Goal: Information Seeking & Learning: Find specific fact

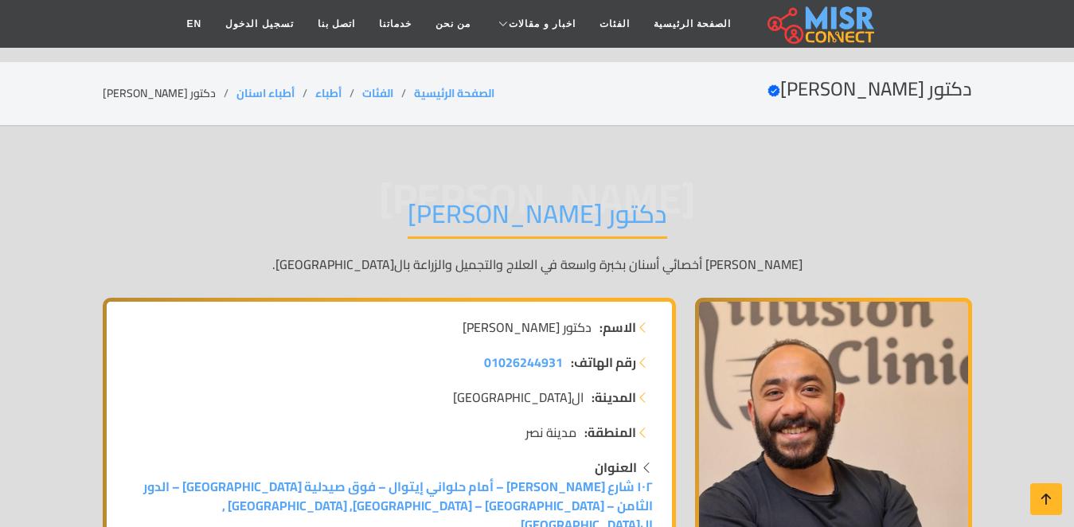
scroll to position [16659, 0]
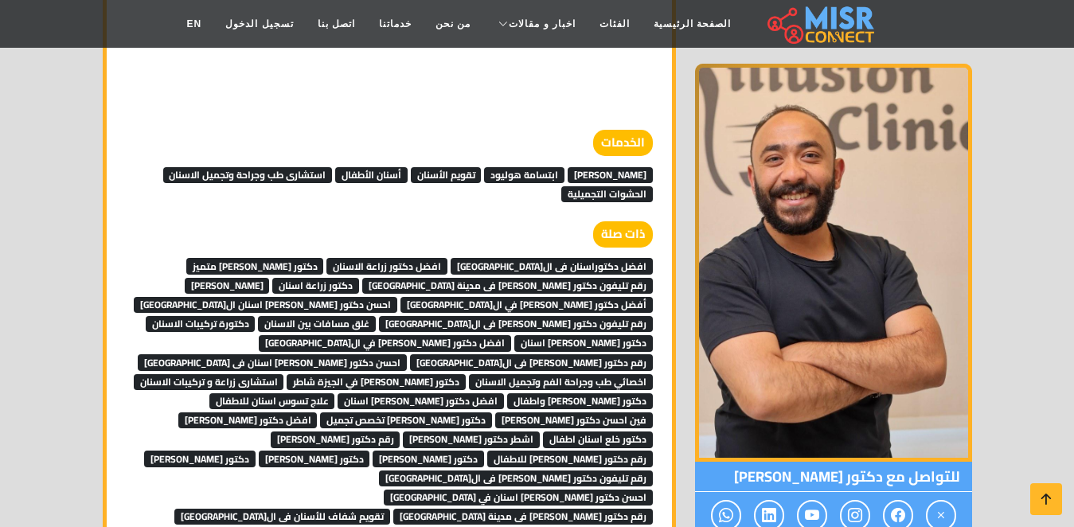
drag, startPoint x: 0, startPoint y: 0, endPoint x: 632, endPoint y: 158, distance: 651.4
drag, startPoint x: 632, startPoint y: 158, endPoint x: 465, endPoint y: 198, distance: 172.0
click at [465, 221] on div "ذات صلة" at bounding box center [389, 238] width 527 height 34
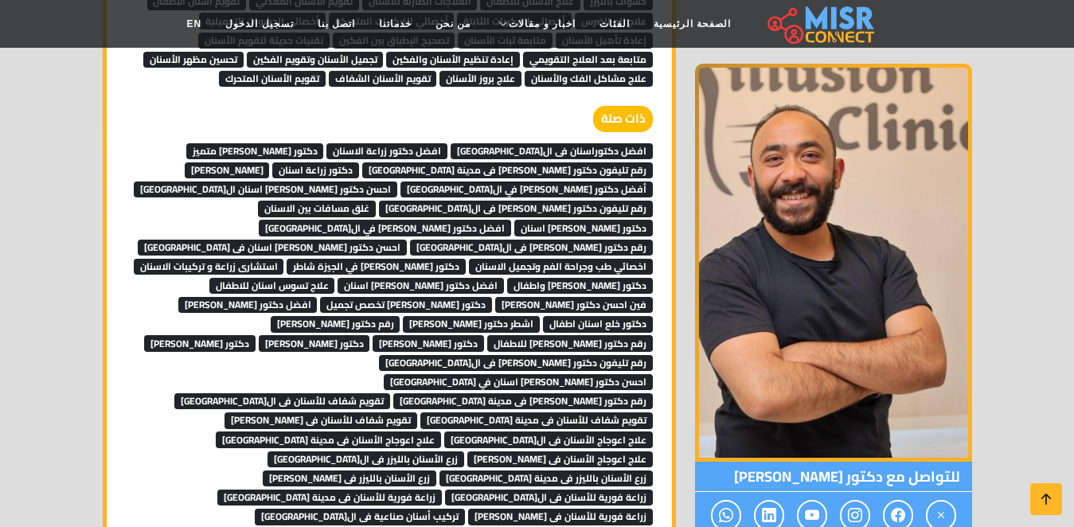
scroll to position [16871, 0]
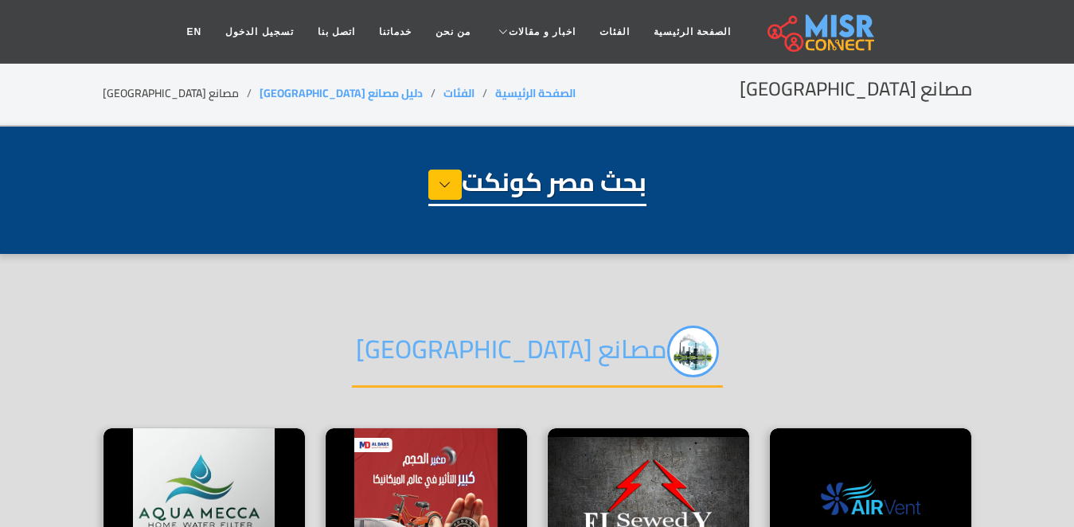
select select "**********"
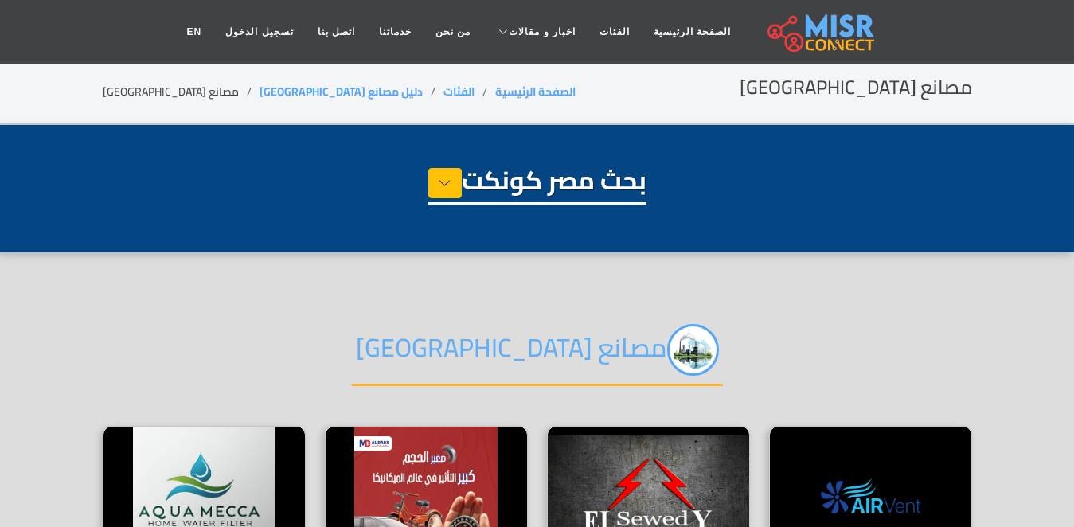
drag, startPoint x: 0, startPoint y: 0, endPoint x: 849, endPoint y: 330, distance: 911.4
drag, startPoint x: 849, startPoint y: 330, endPoint x: 659, endPoint y: 343, distance: 190.7
click at [659, 343] on div "مصانع مصر" at bounding box center [537, 363] width 869 height 126
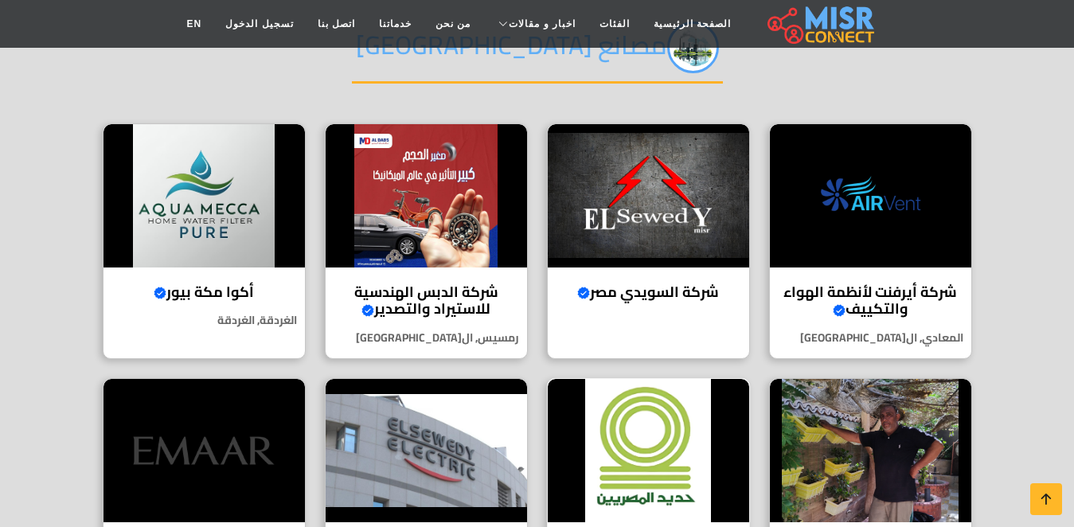
scroll to position [297, 0]
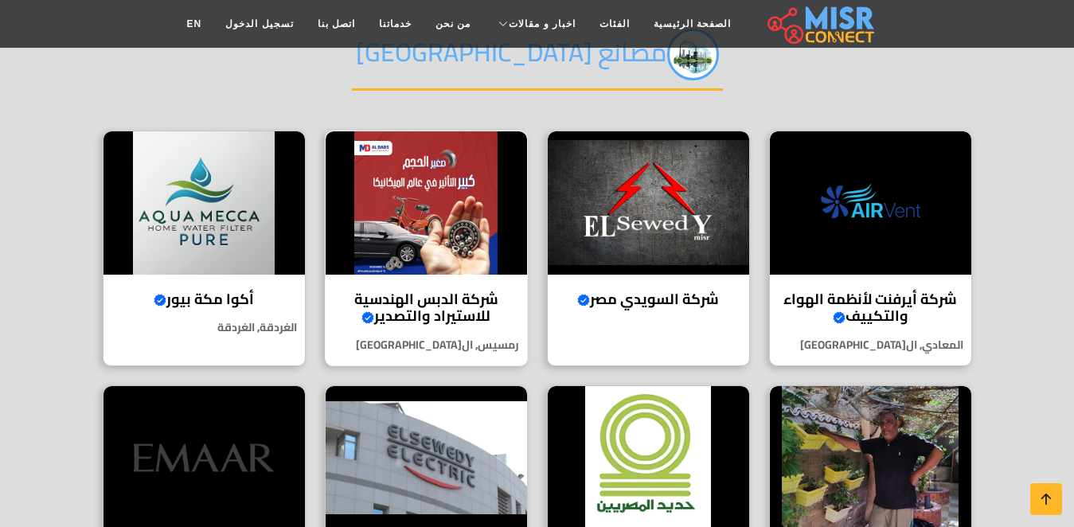
click at [421, 206] on img at bounding box center [426, 202] width 201 height 143
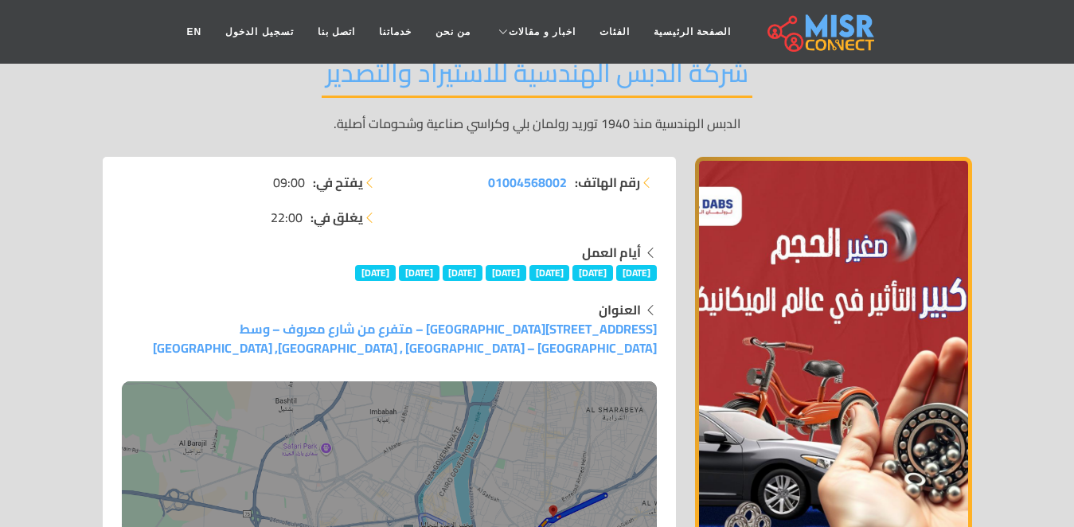
scroll to position [38, 0]
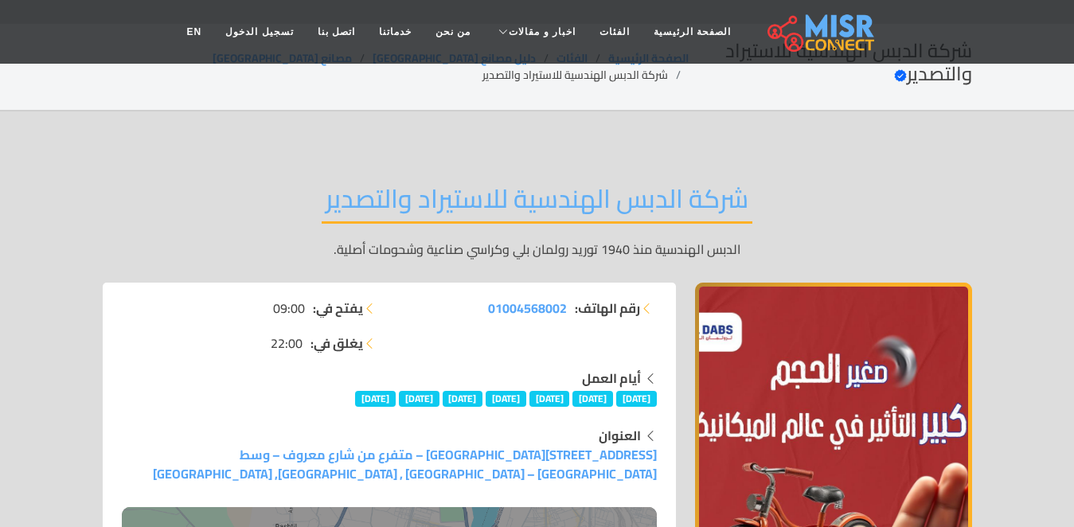
click at [701, 183] on h2 "شركة الدبس الهندسية للاستيراد والتصدير" at bounding box center [537, 203] width 431 height 41
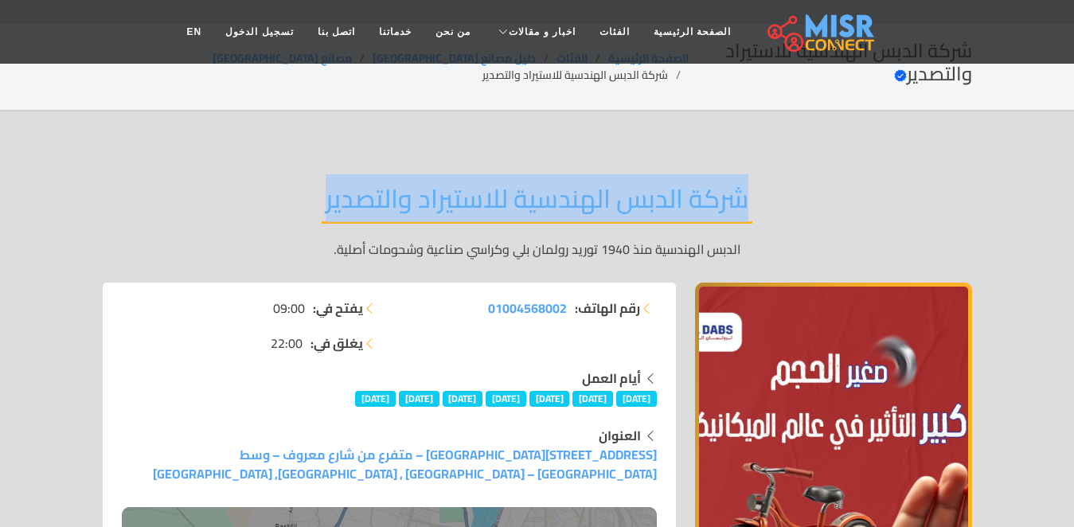
click at [701, 183] on h2 "شركة الدبس الهندسية للاستيراد والتصدير" at bounding box center [537, 203] width 431 height 41
copy div "شركة الدبس الهندسية للاستيراد والتصدير"
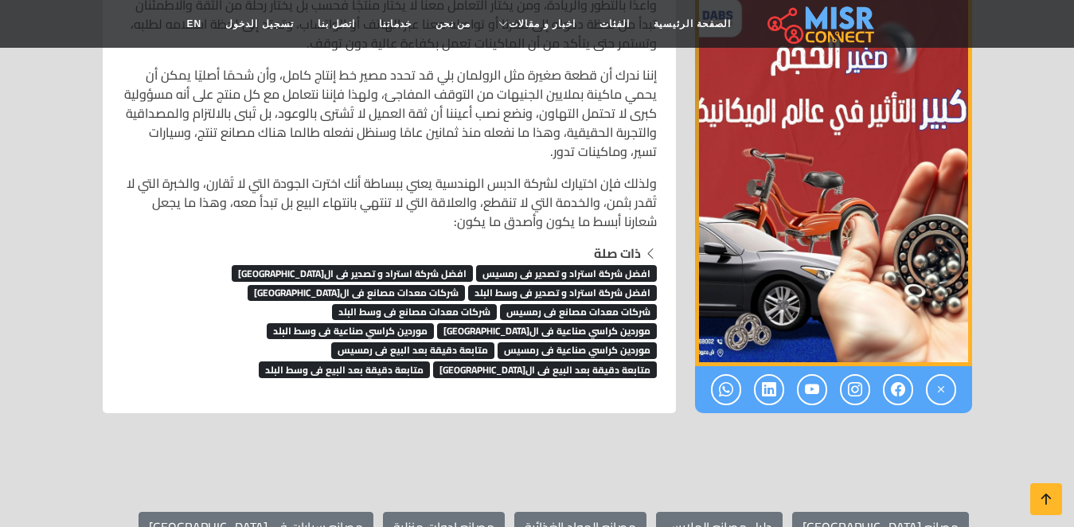
scroll to position [10616, 0]
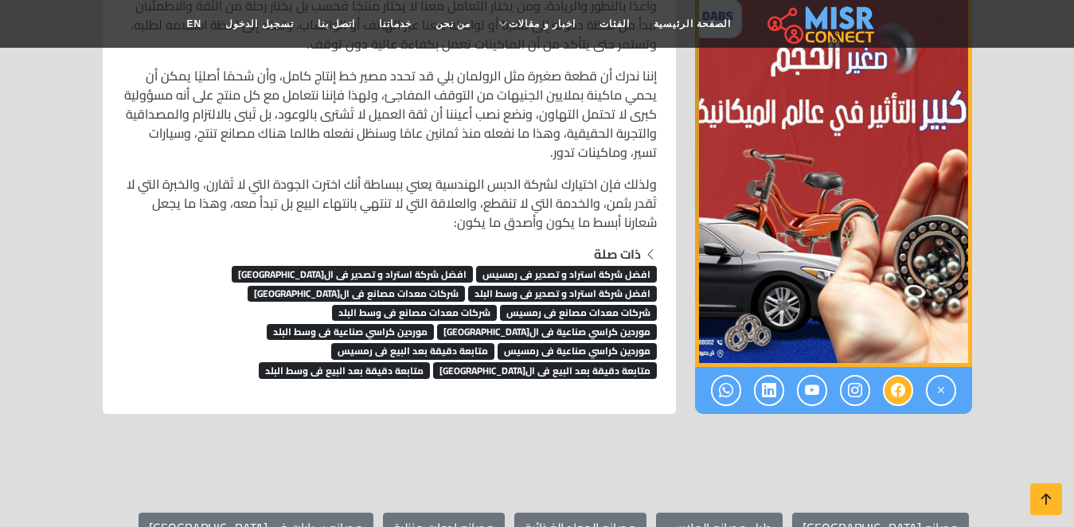
click at [898, 377] on icon at bounding box center [898, 390] width 14 height 26
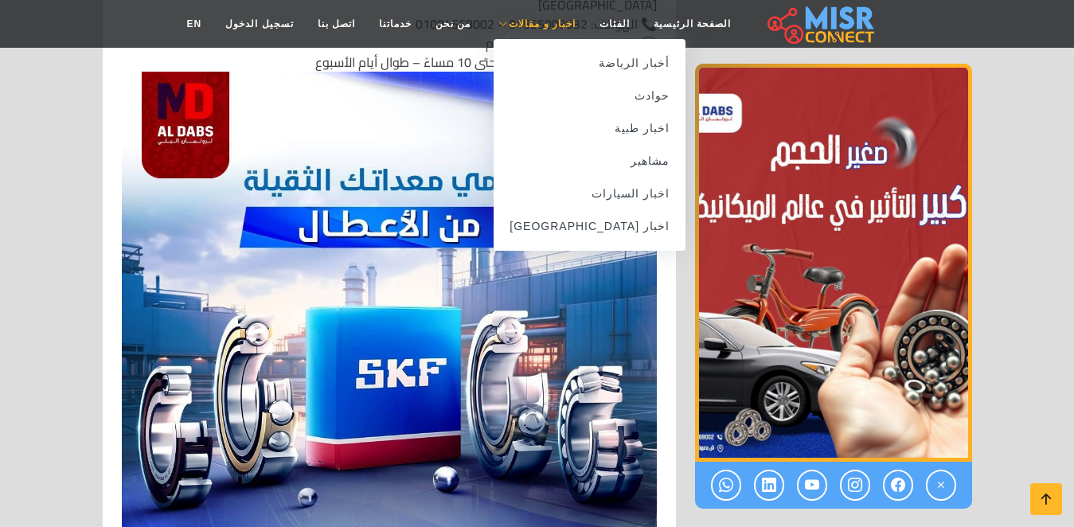
drag, startPoint x: 658, startPoint y: 195, endPoint x: 541, endPoint y: 13, distance: 216.6
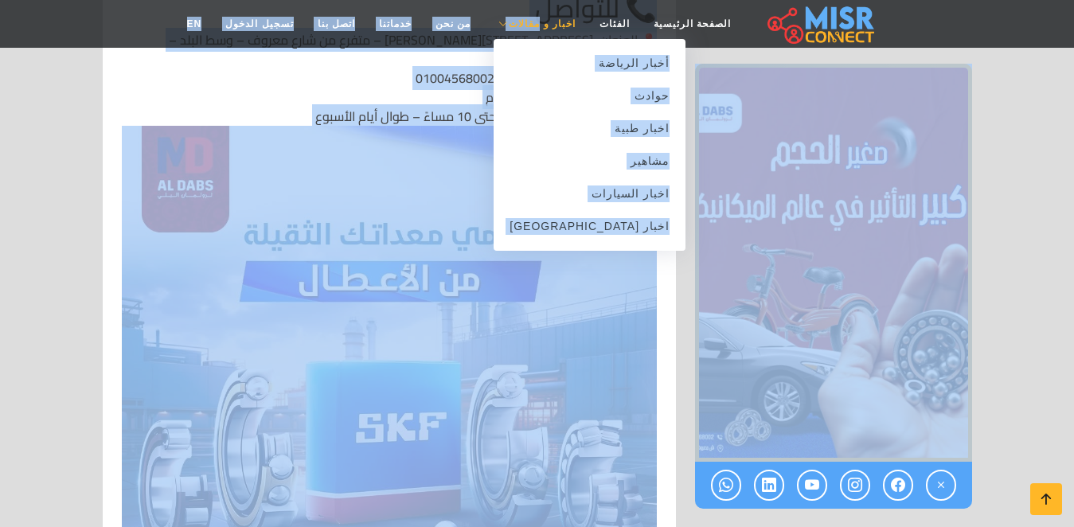
scroll to position [9076, 0]
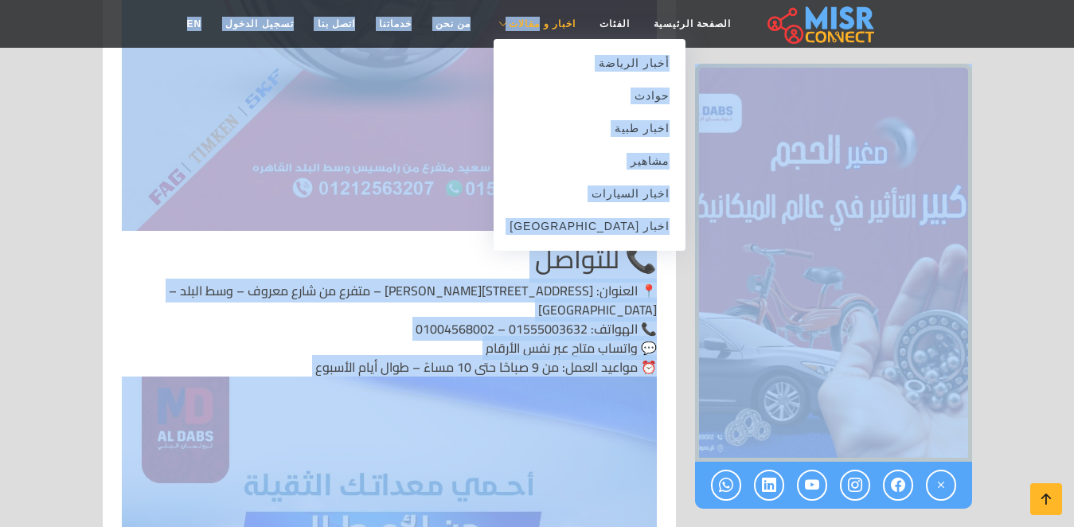
click at [541, 13] on link "اخبار و مقالات" at bounding box center [534, 24] width 105 height 30
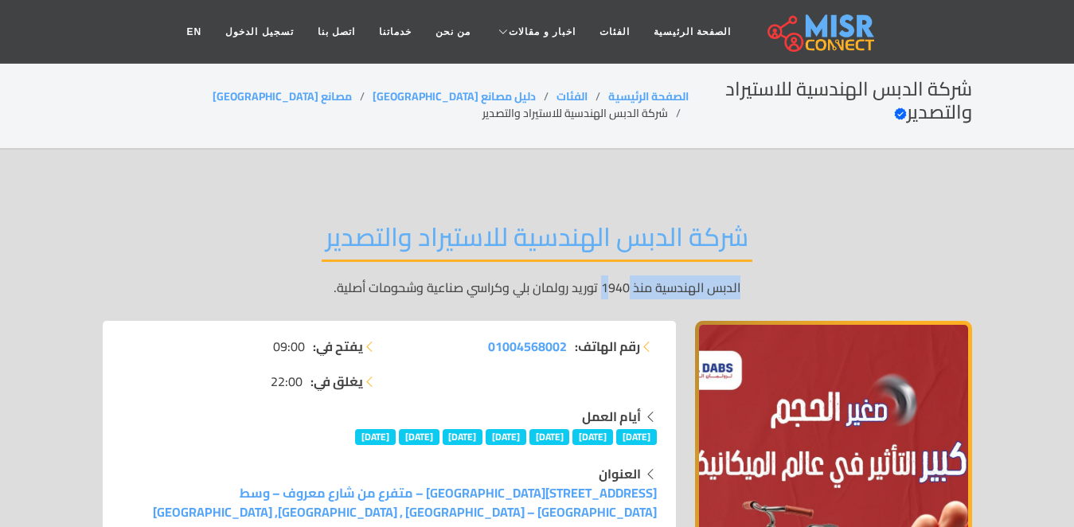
drag, startPoint x: 609, startPoint y: 258, endPoint x: 768, endPoint y: 277, distance: 160.4
click at [768, 277] on div "شركة الدبس الهندسية للاستيراد والتصدير الدبس الهندسية منذ 1940 توريد رولمان بلي…" at bounding box center [537, 258] width 869 height 123
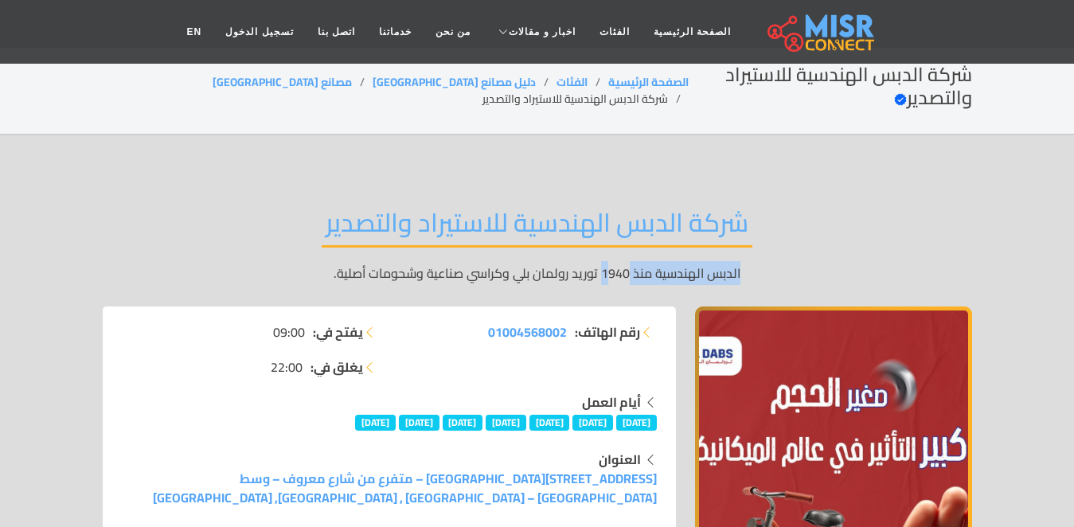
scroll to position [4, 0]
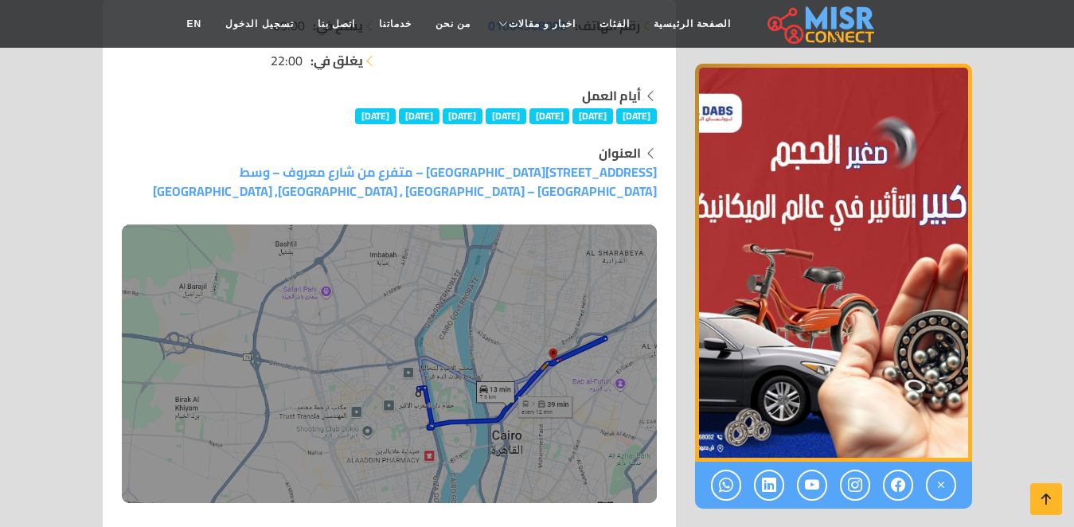
scroll to position [334, 0]
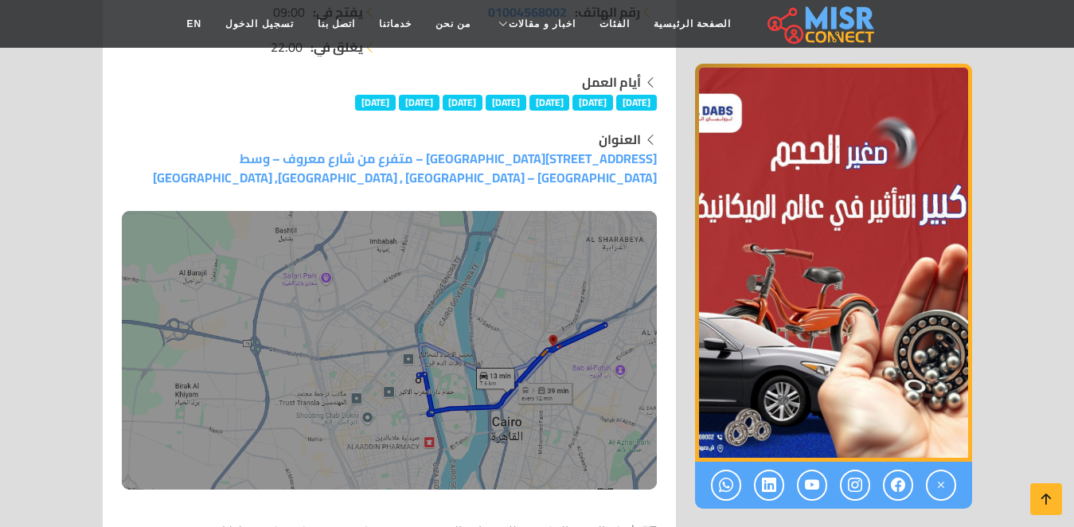
click at [460, 211] on img at bounding box center [389, 350] width 535 height 279
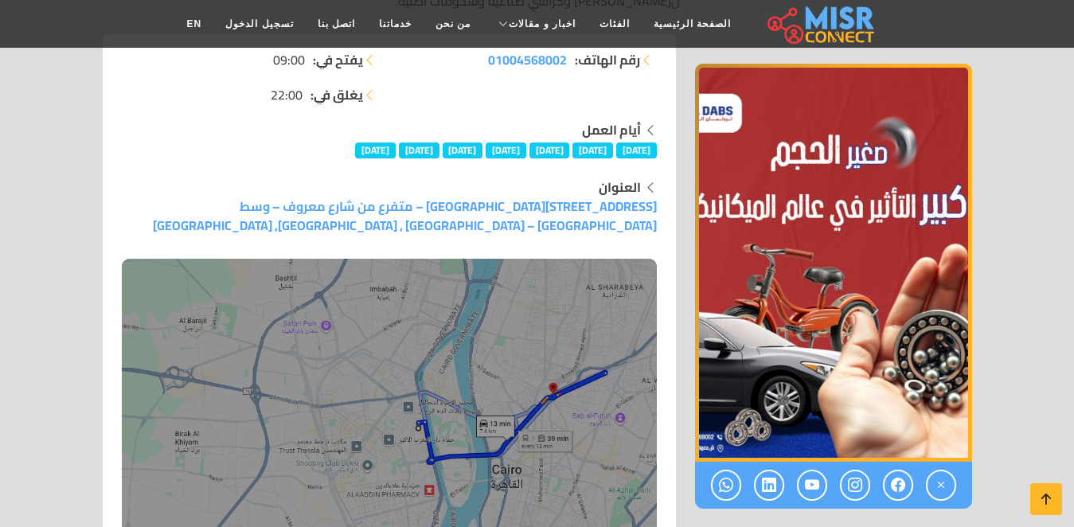
scroll to position [286, 0]
